Goal: Task Accomplishment & Management: Use online tool/utility

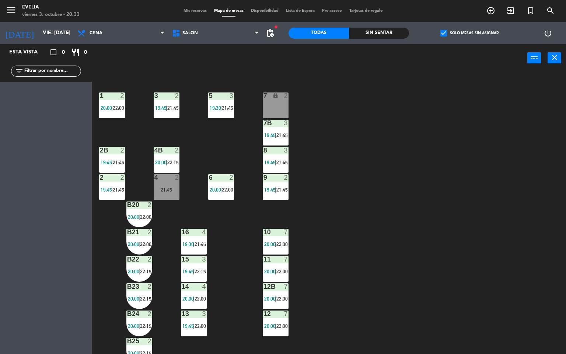
scroll to position [218, 0]
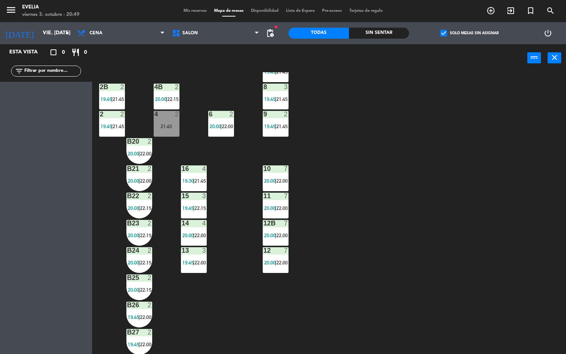
click at [402, 135] on div "34 2 20:00 | 22:15 33B 2 20:00 | 22:00 33 2 19:45 | 21:45 44 lock 2 20:38 32B 2…" at bounding box center [332, 213] width 468 height 282
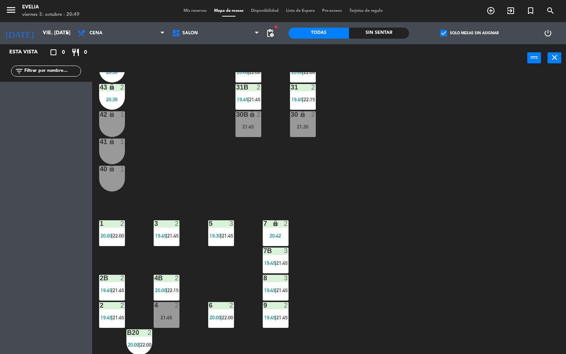
scroll to position [84, 0]
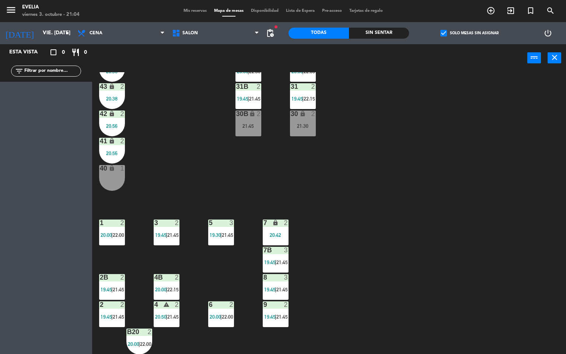
click at [453, 251] on div "34 2 20:00 | 22:15 33B 2 20:00 | 22:00 33 2 19:45 | 21:45 44 lock 2 20:38 32B 2…" at bounding box center [332, 213] width 468 height 282
click at [389, 217] on div "34 2 20:00 | 22:15 33B 2 20:00 | 22:00 33 2 19:45 | 21:45 44 lock 2 20:38 32B 2…" at bounding box center [332, 213] width 468 height 282
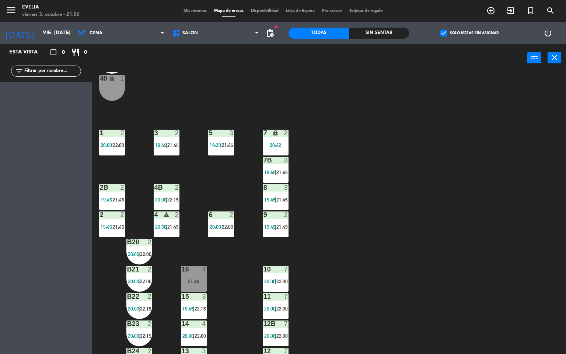
scroll to position [172, 0]
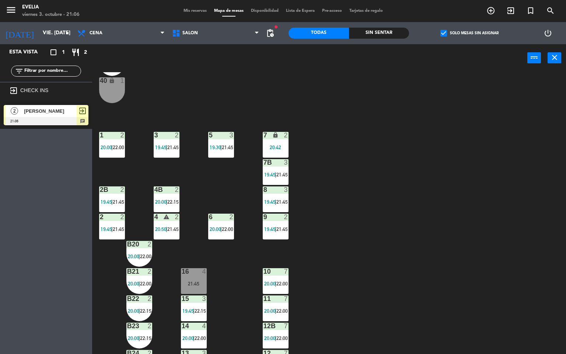
click at [463, 218] on div "34 2 20:00 | 22:15 33B 2 20:00 | 22:00 33 2 19:45 | 21:45 44 lock 2 20:38 32B 2…" at bounding box center [332, 213] width 468 height 282
click at [133, 260] on div "B20 2 20:00 | 22:00" at bounding box center [139, 254] width 26 height 26
click at [149, 253] on span "22:00" at bounding box center [145, 256] width 11 height 6
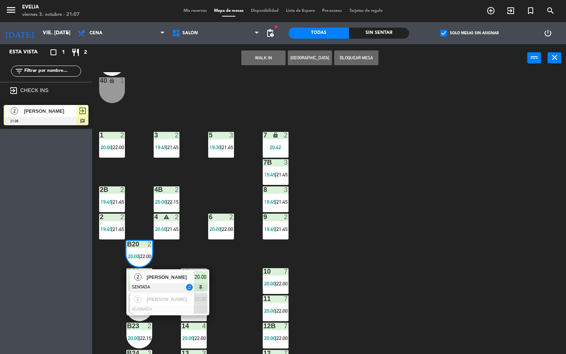
drag, startPoint x: 161, startPoint y: 279, endPoint x: 214, endPoint y: 190, distance: 103.2
click at [161, 279] on div "2 [PERSON_NAME] SENTADA repeat 20:00" at bounding box center [168, 281] width 94 height 24
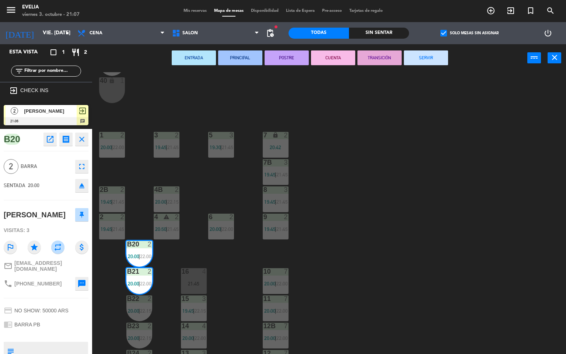
scroll to position [116, 0]
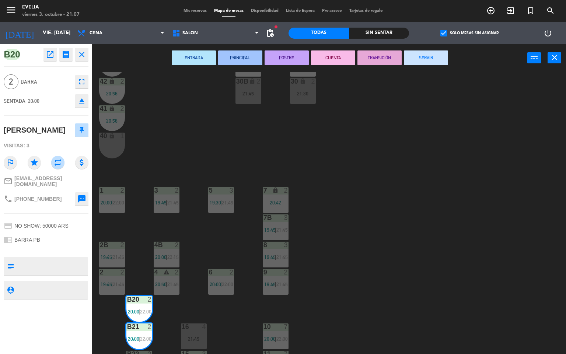
click at [345, 57] on button "CUENTA" at bounding box center [333, 57] width 44 height 15
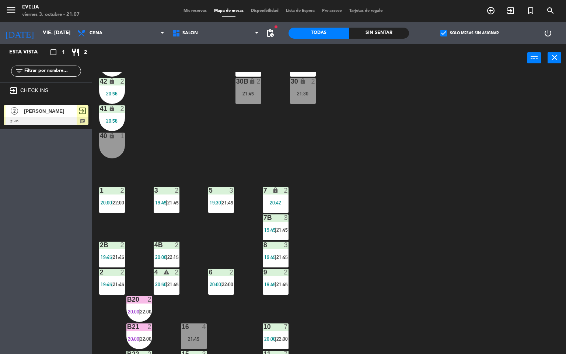
click at [357, 174] on div "34 2 20:00 | 22:15 33B 2 20:00 | 22:00 33 2 19:45 | 21:45 44 lock 2 20:38 32B 2…" at bounding box center [332, 213] width 468 height 282
click at [419, 237] on div "34 2 20:00 | 22:15 33B 2 20:00 | 22:00 33 2 19:45 | 21:45 44 lock 2 20:38 32B 2…" at bounding box center [332, 213] width 468 height 282
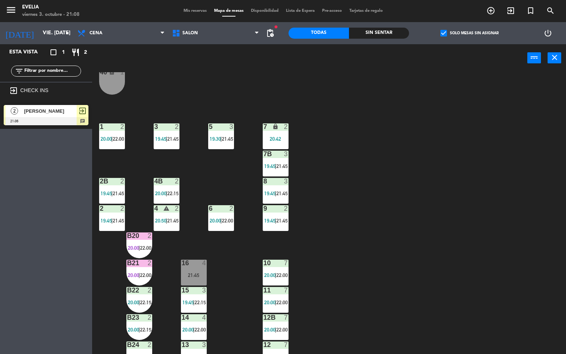
scroll to position [201, 0]
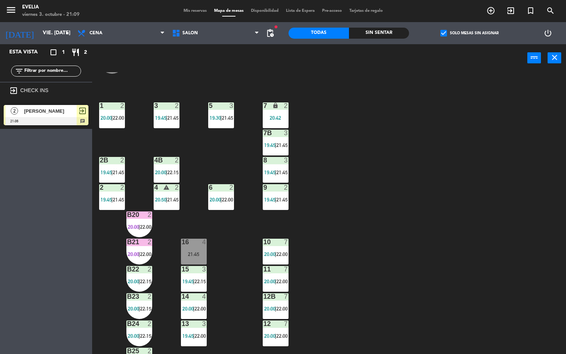
click at [376, 223] on div "34 2 20:00 | 22:15 33B 2 20:00 | 22:00 33 2 19:45 | 21:45 44 lock 2 20:38 32B 2…" at bounding box center [332, 213] width 468 height 282
click at [284, 198] on span "21:45" at bounding box center [281, 200] width 11 height 6
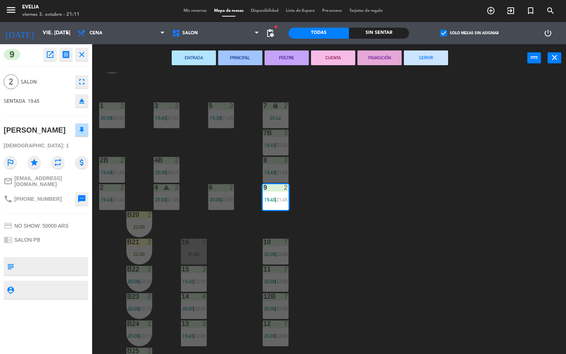
click at [337, 59] on button "CUENTA" at bounding box center [333, 57] width 44 height 15
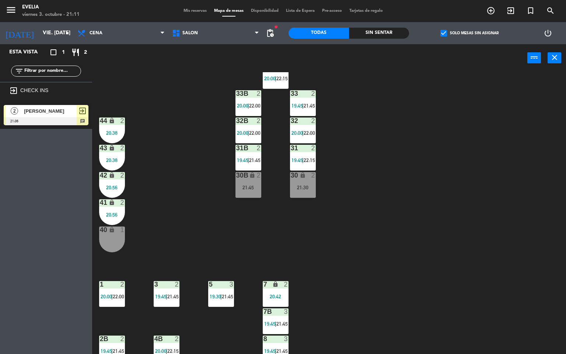
scroll to position [10, 0]
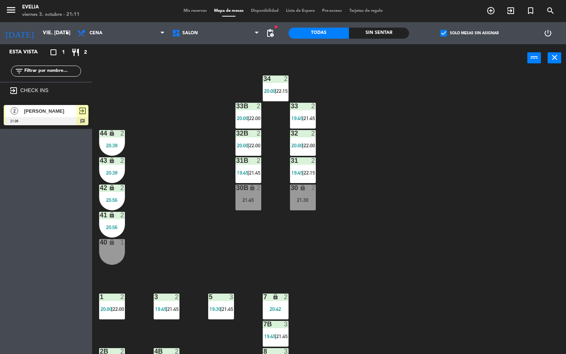
click at [302, 137] on div "32 2" at bounding box center [303, 133] width 26 height 7
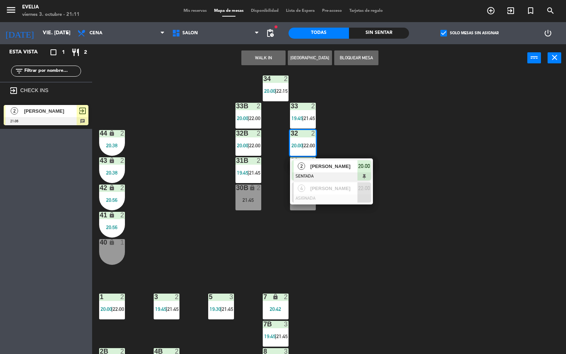
click at [319, 167] on span "[PERSON_NAME]" at bounding box center [333, 166] width 47 height 8
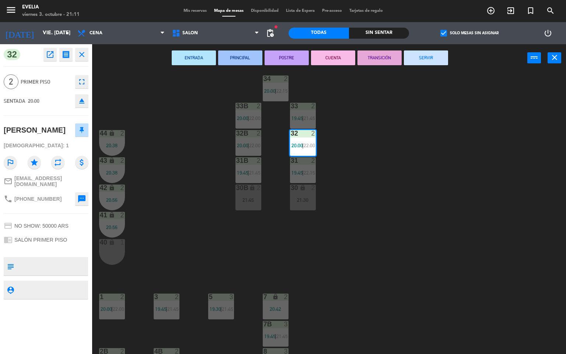
click at [340, 57] on button "CUENTA" at bounding box center [333, 57] width 44 height 15
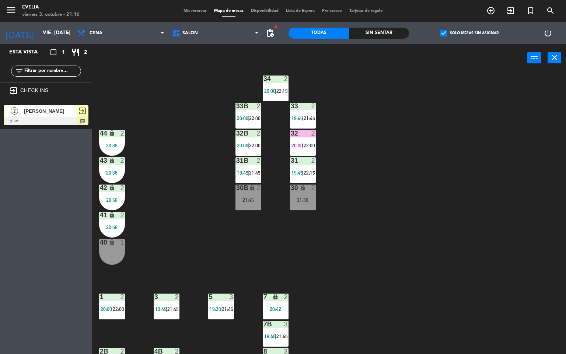
click at [505, 249] on div "34 2 20:00 | 22:15 33B 2 20:00 | 22:00 33 2 19:45 | 21:45 44 lock 2 20:38 32B 2…" at bounding box center [332, 213] width 468 height 282
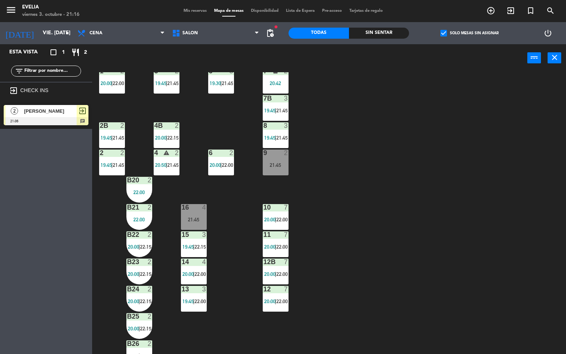
scroll to position [265, 0]
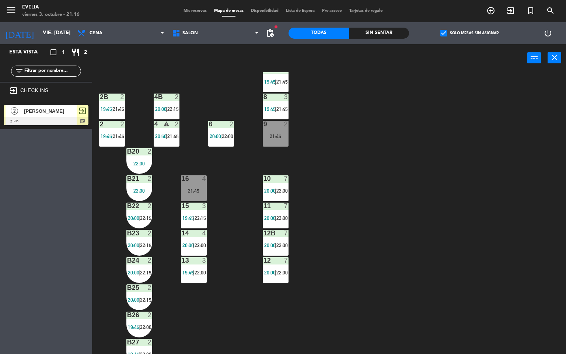
click at [193, 265] on div "13 3 19:45 | 22:00" at bounding box center [194, 270] width 26 height 26
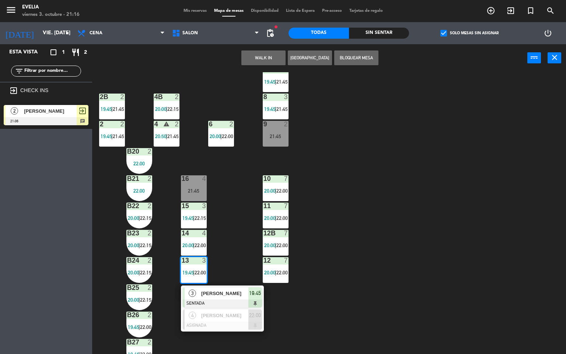
click at [220, 294] on span "[PERSON_NAME]" at bounding box center [224, 294] width 47 height 8
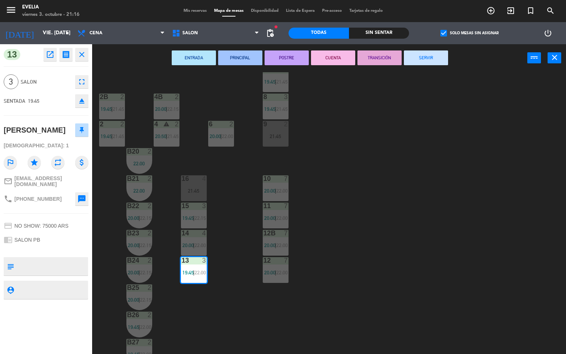
click at [327, 56] on button "CUENTA" at bounding box center [333, 57] width 44 height 15
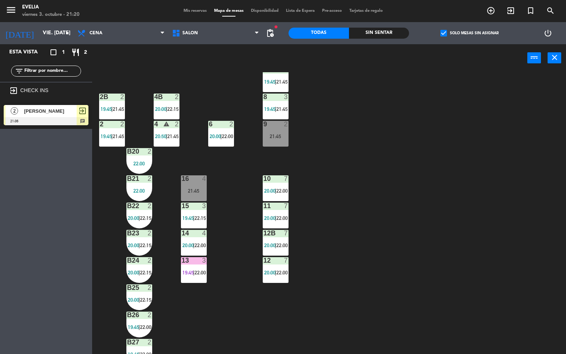
click at [188, 220] on span "19:45" at bounding box center [187, 218] width 11 height 6
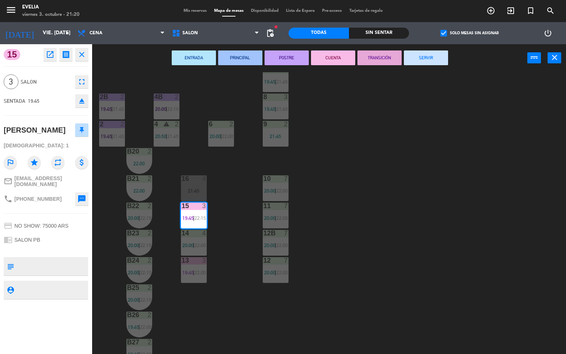
click at [337, 55] on button "CUENTA" at bounding box center [333, 57] width 44 height 15
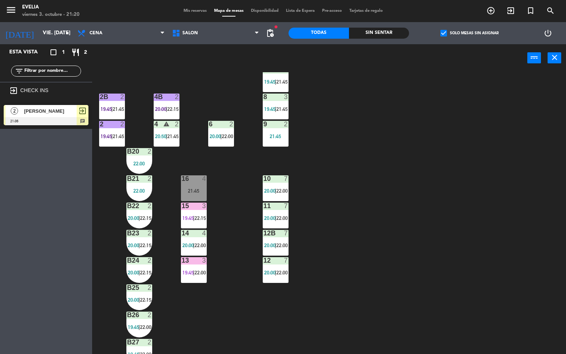
click at [136, 316] on div at bounding box center [139, 315] width 12 height 7
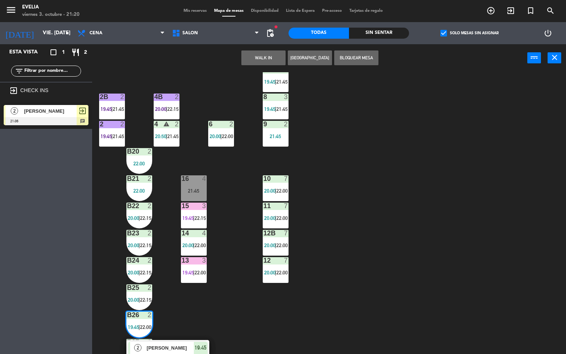
click at [167, 347] on span "[PERSON_NAME]" at bounding box center [170, 348] width 47 height 8
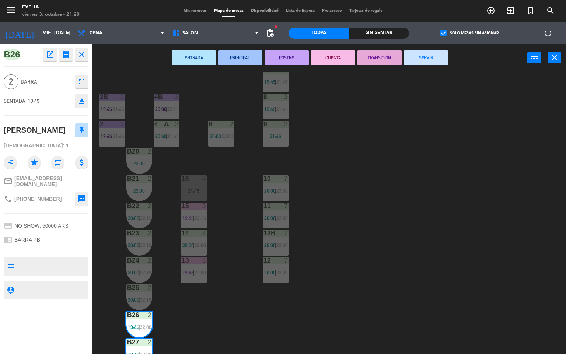
click at [325, 53] on button "CUENTA" at bounding box center [333, 57] width 44 height 15
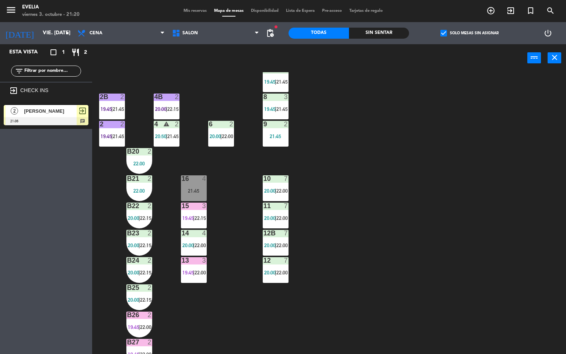
click at [366, 188] on div "34 2 20:00 | 22:15 33B 2 20:00 | 22:00 33 2 19:45 | 21:45 44 lock 2 20:38 32B 2…" at bounding box center [332, 213] width 468 height 282
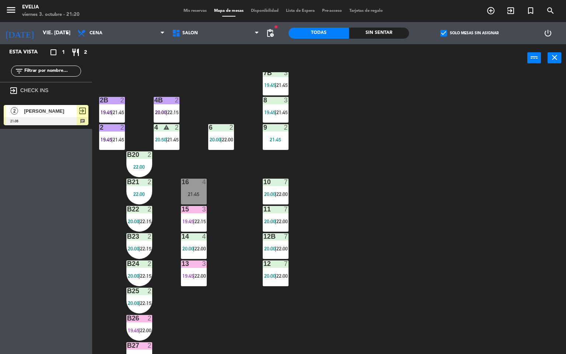
scroll to position [261, 0]
click at [127, 210] on div "B22" at bounding box center [127, 209] width 0 height 7
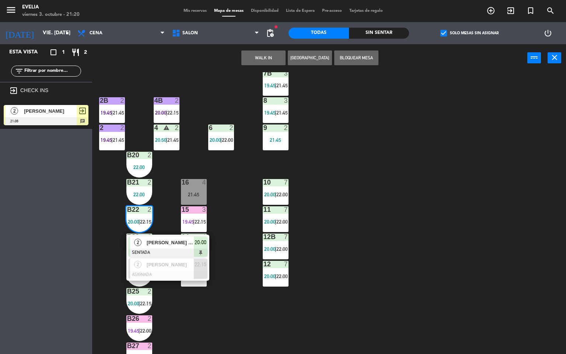
click at [158, 244] on span "[PERSON_NAME] (Padres)" at bounding box center [170, 243] width 47 height 8
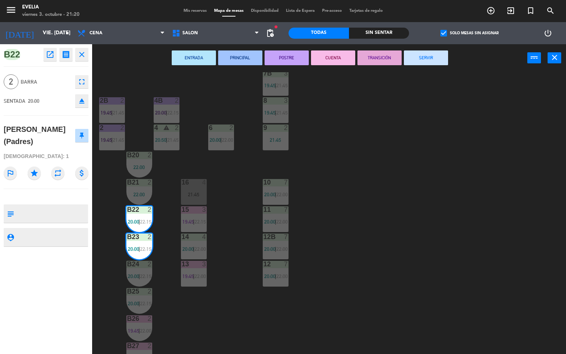
click at [290, 58] on button "POSTRE" at bounding box center [287, 57] width 44 height 15
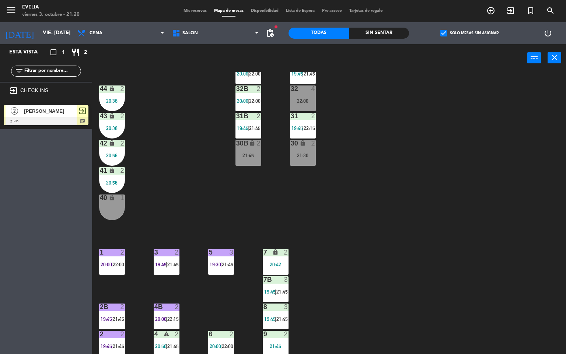
scroll to position [18, 0]
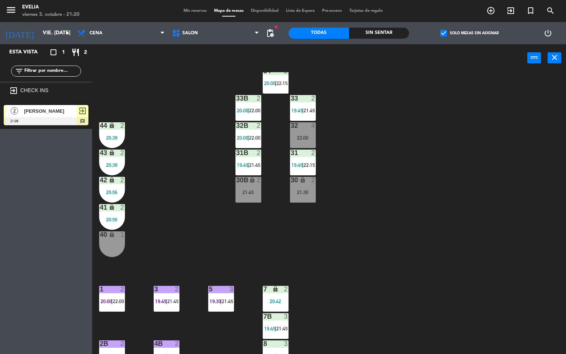
click at [242, 168] on span "19:45" at bounding box center [242, 165] width 11 height 6
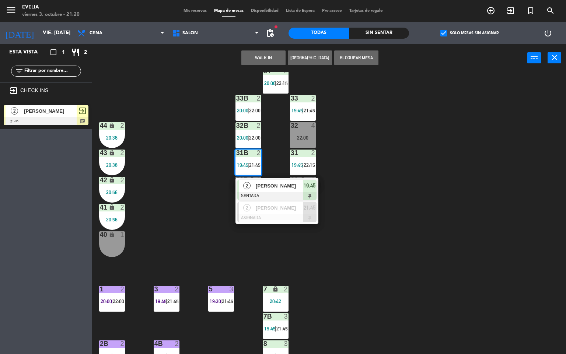
scroll to position [6, 0]
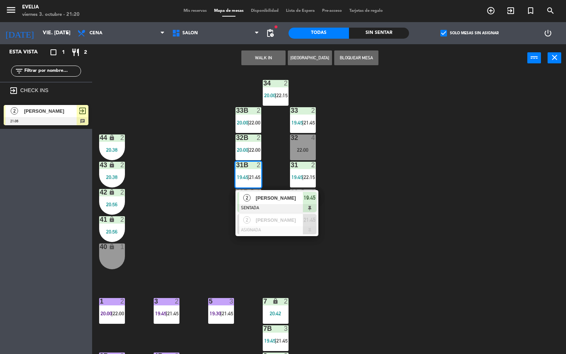
click at [284, 200] on span "[PERSON_NAME]" at bounding box center [279, 198] width 47 height 8
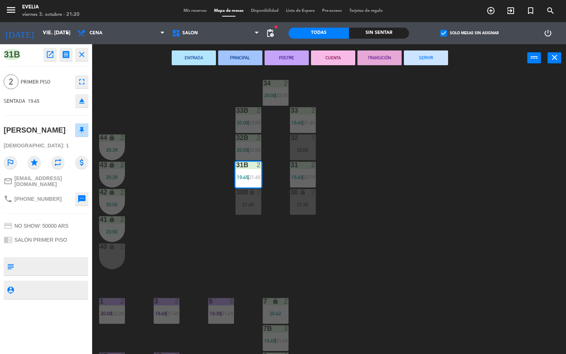
click at [326, 60] on button "CUENTA" at bounding box center [333, 57] width 44 height 15
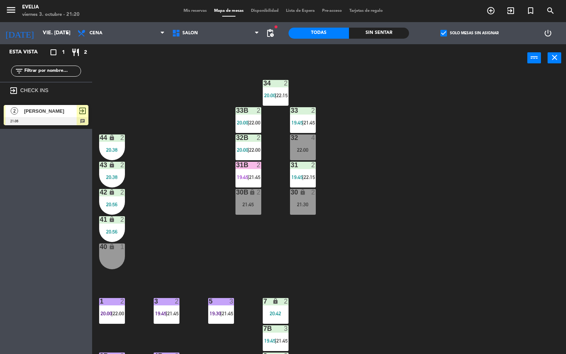
drag, startPoint x: 153, startPoint y: 80, endPoint x: 396, endPoint y: 198, distance: 270.4
click at [396, 198] on div "34 2 20:00 | 22:15 33B 2 20:00 | 22:00 33 2 19:45 | 21:45 44 lock 2 20:38 32B 2…" at bounding box center [332, 213] width 468 height 282
click at [339, 245] on div "34 2 20:00 | 22:15 33B 2 20:00 | 22:00 33 2 19:45 | 21:45 44 lock 2 20:38 32B 2…" at bounding box center [332, 213] width 468 height 282
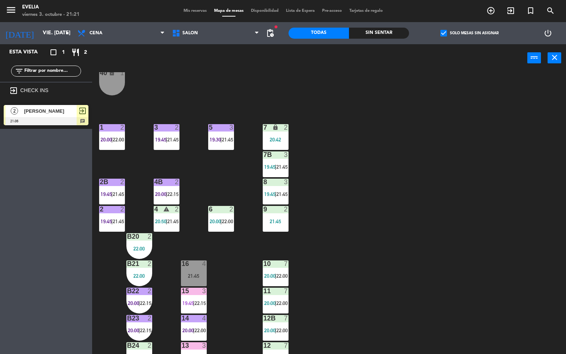
scroll to position [217, 0]
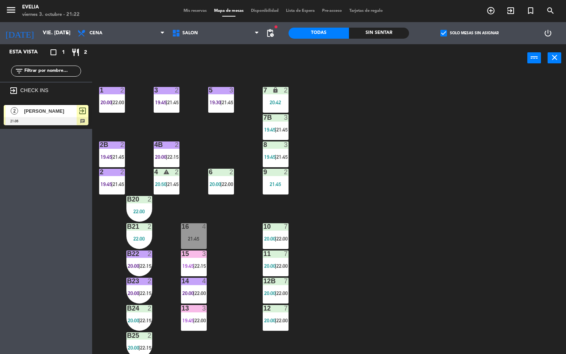
click at [113, 150] on div "2B 2 19:45 | 21:45" at bounding box center [112, 154] width 26 height 26
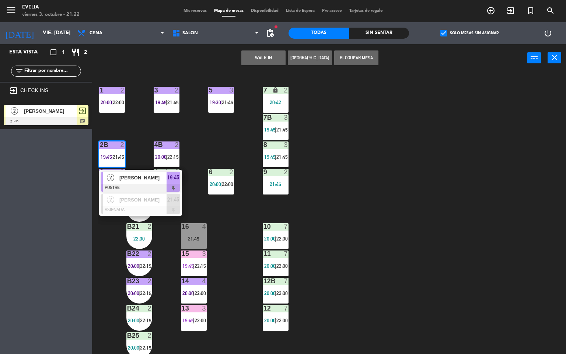
click at [126, 173] on div "2 [PERSON_NAME] POSTRE 19:45" at bounding box center [141, 182] width 94 height 24
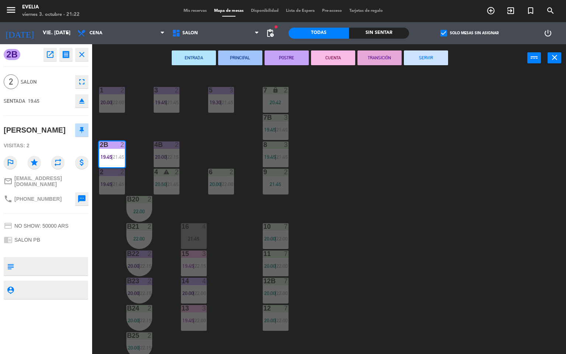
click at [335, 55] on button "CUENTA" at bounding box center [333, 57] width 44 height 15
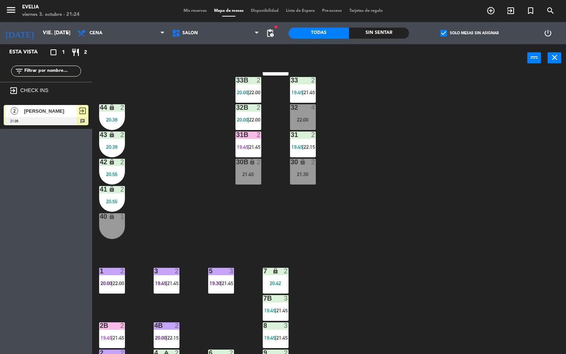
scroll to position [0, 0]
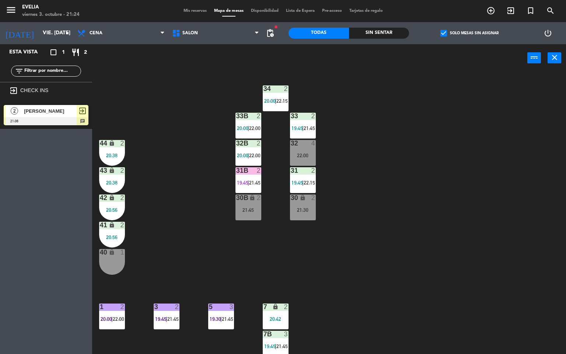
click at [274, 94] on div "34 2 20:00 | 22:15" at bounding box center [276, 98] width 26 height 26
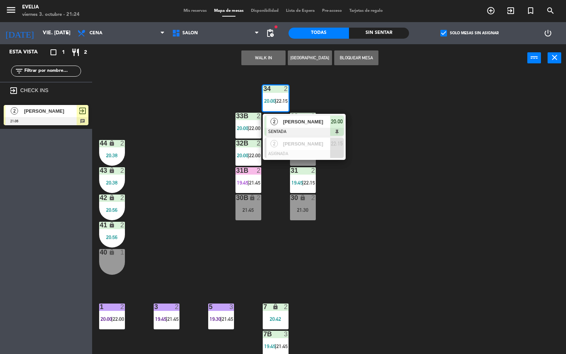
click at [304, 118] on span "[PERSON_NAME]" at bounding box center [306, 122] width 47 height 8
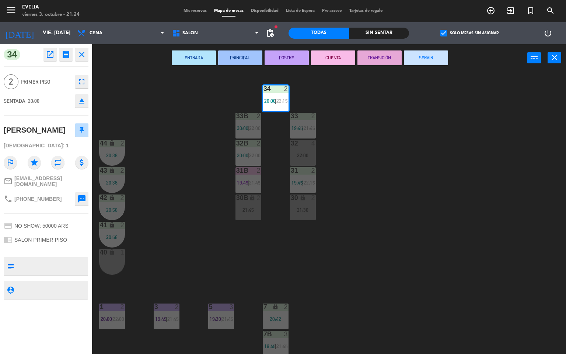
click at [323, 59] on button "CUENTA" at bounding box center [333, 57] width 44 height 15
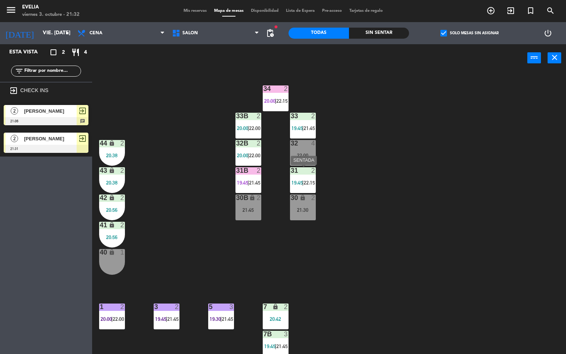
click at [302, 176] on div "31 2 19:45 | 22:15" at bounding box center [303, 180] width 26 height 26
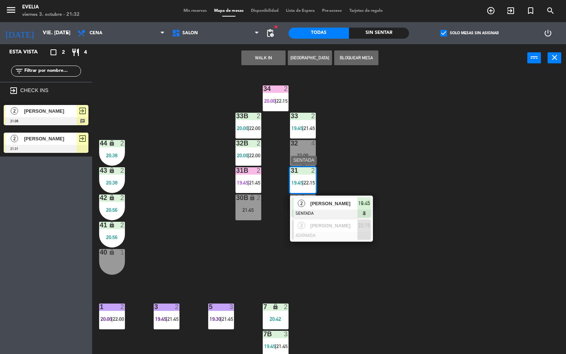
click at [311, 210] on div at bounding box center [331, 214] width 79 height 8
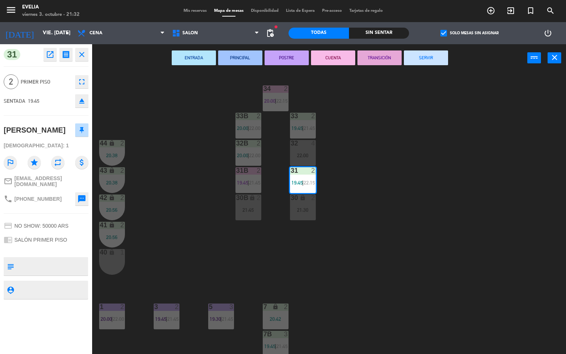
click at [315, 56] on button "CUENTA" at bounding box center [333, 57] width 44 height 15
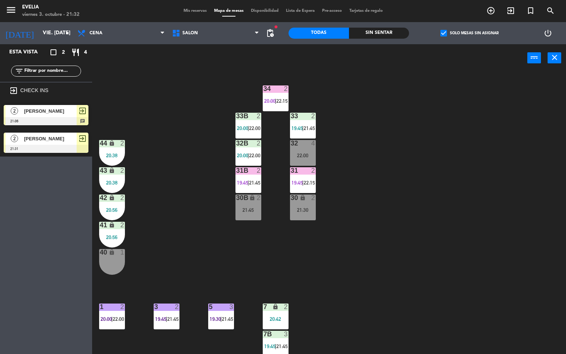
click at [300, 122] on div "33 2 19:45 | 21:45" at bounding box center [303, 126] width 26 height 26
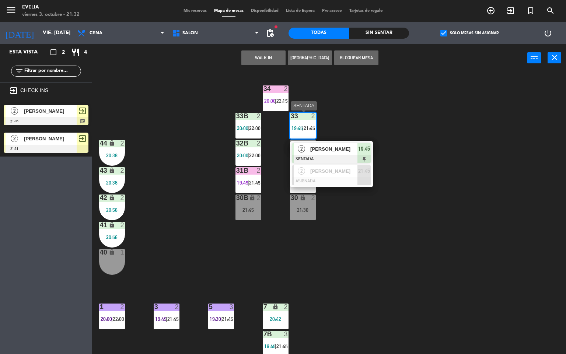
click at [319, 149] on div "2 [PERSON_NAME] SENTADA 19:45" at bounding box center [331, 153] width 94 height 24
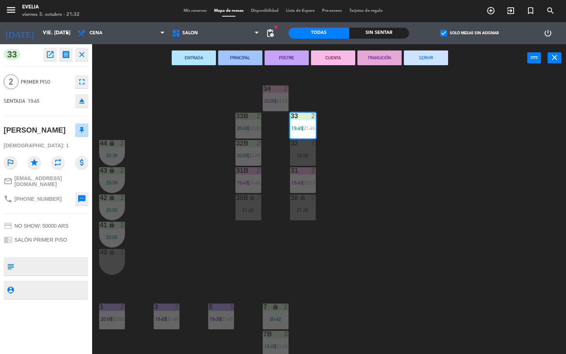
click at [324, 52] on button "CUENTA" at bounding box center [333, 57] width 44 height 15
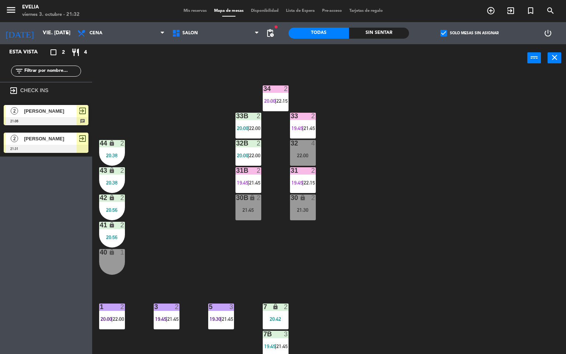
click at [244, 125] on span "20:00" at bounding box center [242, 128] width 11 height 6
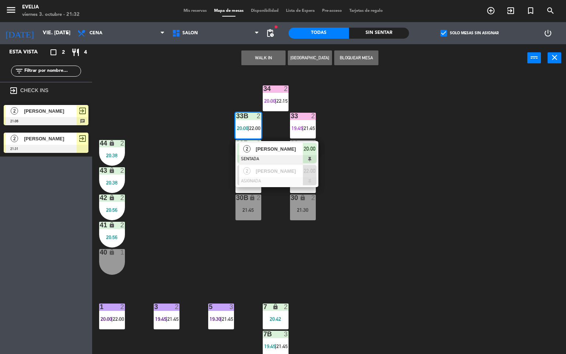
click at [273, 147] on div "2 [PERSON_NAME] SENTADA 20:00" at bounding box center [277, 153] width 94 height 24
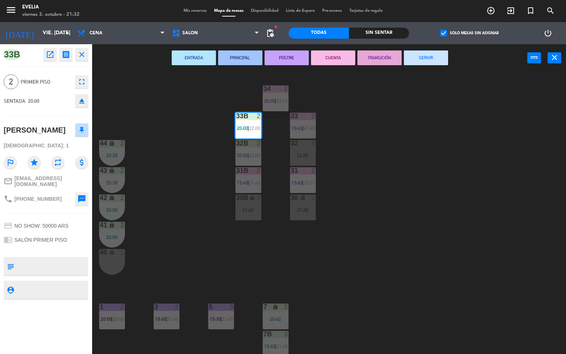
click at [343, 56] on button "CUENTA" at bounding box center [333, 57] width 44 height 15
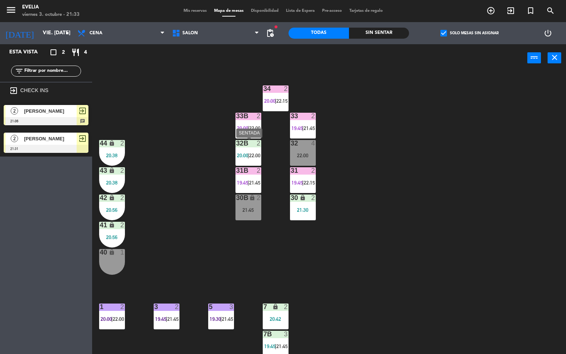
click at [256, 151] on div "32B 2 20:00 | 22:00" at bounding box center [248, 153] width 26 height 26
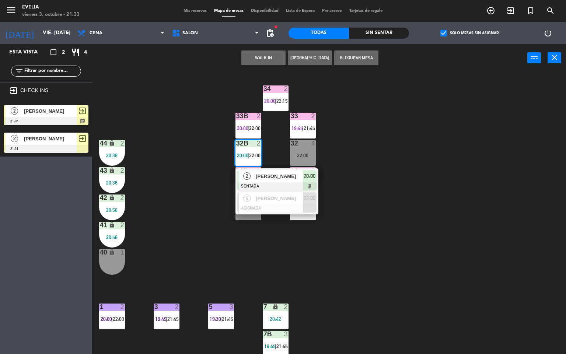
click at [266, 178] on span "[PERSON_NAME]" at bounding box center [279, 176] width 47 height 8
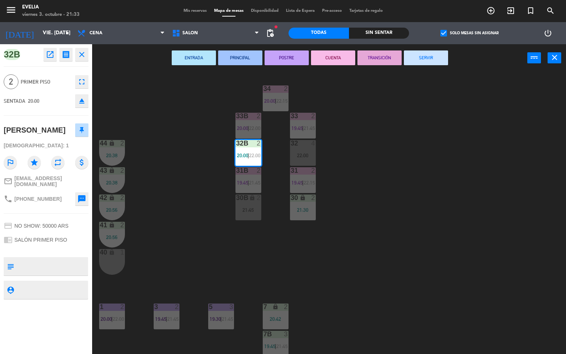
click at [317, 56] on button "CUENTA" at bounding box center [333, 57] width 44 height 15
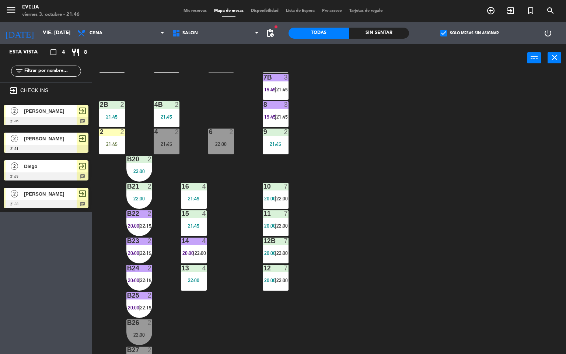
scroll to position [260, 0]
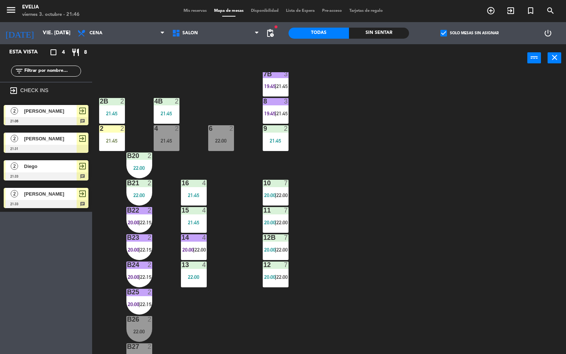
click at [188, 244] on div "14 4 20:00 | 22:00" at bounding box center [194, 247] width 26 height 26
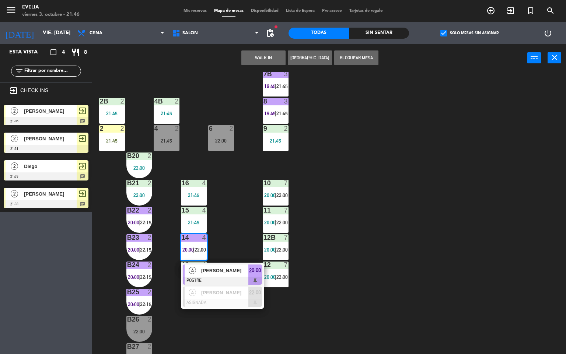
click at [241, 270] on span "[PERSON_NAME]" at bounding box center [224, 271] width 47 height 8
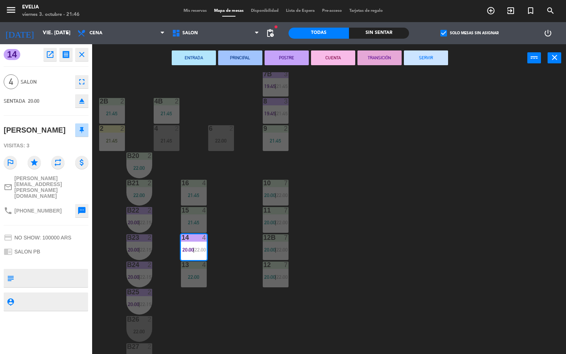
click at [332, 53] on button "CUENTA" at bounding box center [333, 57] width 44 height 15
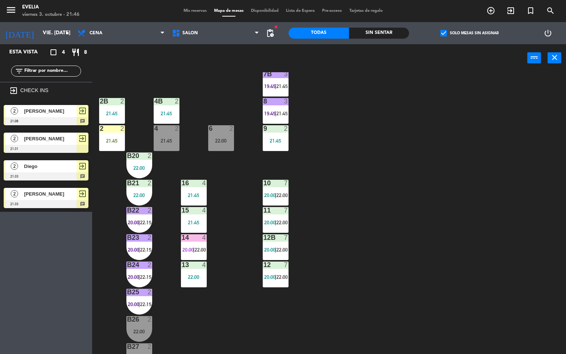
click at [134, 274] on span "20:00" at bounding box center [133, 277] width 11 height 6
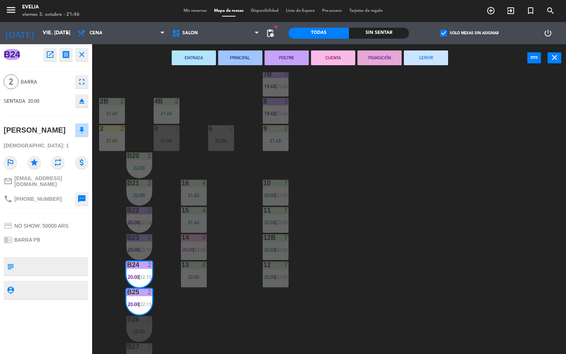
click at [326, 56] on button "CUENTA" at bounding box center [333, 57] width 44 height 15
